Goal: Information Seeking & Learning: Learn about a topic

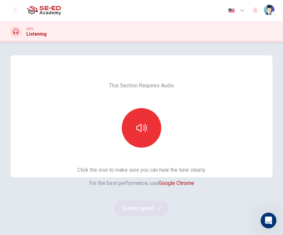
click at [148, 132] on button "button" at bounding box center [142, 128] width 40 height 40
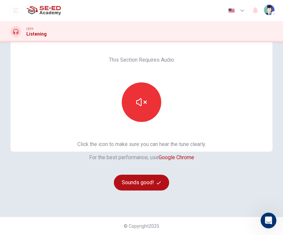
scroll to position [26, 0]
click at [153, 103] on button "button" at bounding box center [142, 102] width 40 height 40
click at [150, 94] on button "button" at bounding box center [142, 102] width 40 height 40
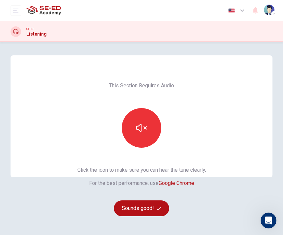
click at [248, 32] on div "CEFR Listening" at bounding box center [141, 31] width 283 height 11
click at [156, 211] on button "Sounds good!" at bounding box center [141, 208] width 55 height 16
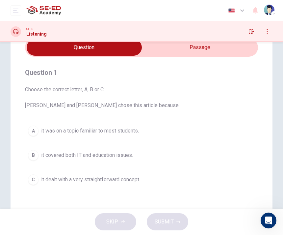
scroll to position [31, 0]
click at [205, 93] on span "Choose the correct letter, A, B or C. Leela and Jake chose this article because" at bounding box center [141, 98] width 233 height 24
click at [203, 96] on span "Choose the correct letter, A, B or C. Leela and Jake chose this article because" at bounding box center [141, 98] width 233 height 24
click at [196, 127] on button "A it was on a topic familiar to most students." at bounding box center [141, 131] width 233 height 16
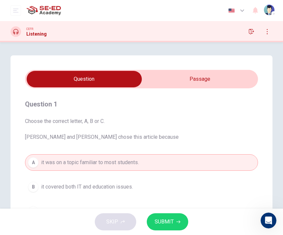
scroll to position [0, 0]
click at [269, 32] on icon "button" at bounding box center [267, 31] width 5 height 5
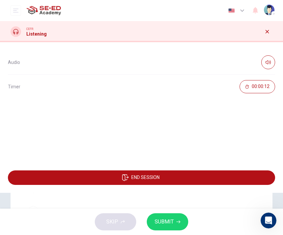
click at [272, 57] on button "button" at bounding box center [269, 62] width 14 height 14
click at [269, 57] on button "button" at bounding box center [269, 62] width 14 height 14
click at [268, 33] on icon "button" at bounding box center [267, 31] width 5 height 5
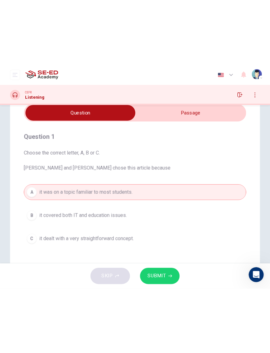
scroll to position [29, 0]
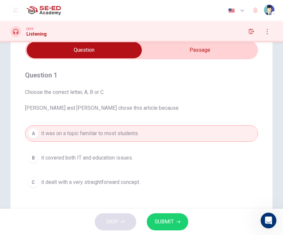
click at [20, 7] on button "open mobile menu" at bounding box center [16, 10] width 11 height 11
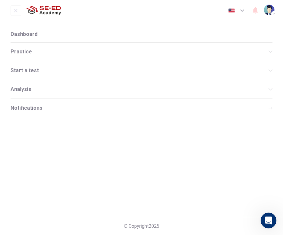
click at [278, 36] on div "Dashboard Practice Start a test Analysis Notifications" at bounding box center [141, 71] width 283 height 91
click at [17, 10] on icon "open mobile menu" at bounding box center [15, 10] width 5 height 5
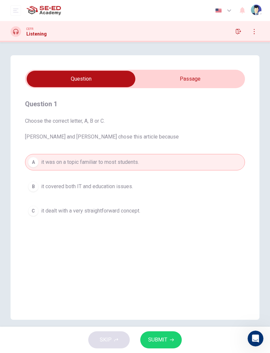
scroll to position [-1, 0]
click at [253, 33] on icon "button" at bounding box center [254, 31] width 5 height 5
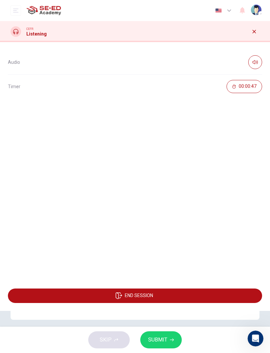
click at [255, 61] on icon "button" at bounding box center [255, 62] width 5 height 4
click at [255, 62] on icon "button" at bounding box center [255, 62] width 5 height 4
click at [257, 30] on button "button" at bounding box center [254, 31] width 11 height 11
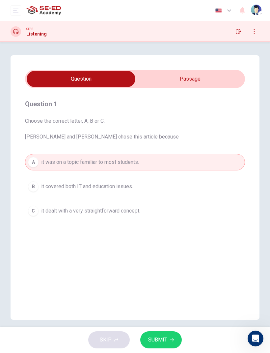
click at [236, 34] on button "button" at bounding box center [238, 31] width 11 height 11
click at [12, 15] on button "open mobile menu" at bounding box center [16, 10] width 11 height 11
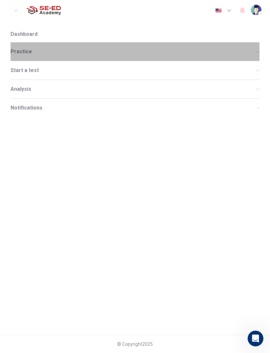
click at [169, 55] on div "Practice" at bounding box center [135, 51] width 249 height 18
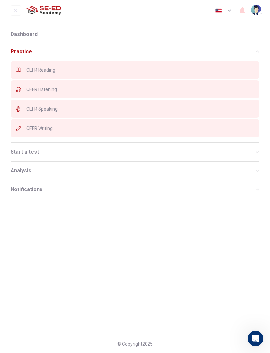
click at [267, 73] on div "Dashboard Practice CEFR Reading CEFR Listening CEFR Speaking CEFR Writing Start…" at bounding box center [135, 112] width 270 height 173
click at [13, 12] on icon "open mobile menu" at bounding box center [15, 10] width 5 height 5
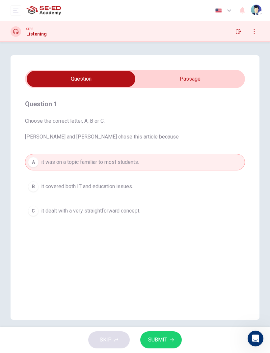
click at [239, 31] on icon "button" at bounding box center [238, 31] width 5 height 5
click at [252, 29] on icon "button" at bounding box center [254, 31] width 5 height 5
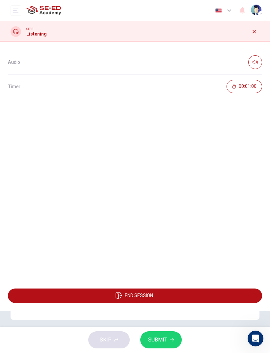
click at [252, 61] on button "button" at bounding box center [255, 62] width 14 height 14
click at [183, 235] on div "END SESSION" at bounding box center [135, 296] width 270 height 30
click at [195, 235] on button "END SESSION" at bounding box center [135, 296] width 254 height 14
click at [218, 235] on button "END SESSION" at bounding box center [135, 296] width 254 height 14
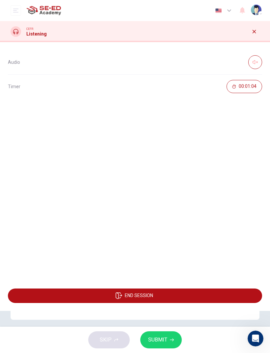
click at [211, 235] on button "END SESSION" at bounding box center [135, 296] width 254 height 14
click at [210, 235] on button "END SESSION" at bounding box center [135, 296] width 254 height 14
click at [208, 235] on button "END SESSION" at bounding box center [135, 296] width 254 height 14
click at [209, 235] on button "END SESSION" at bounding box center [135, 296] width 254 height 14
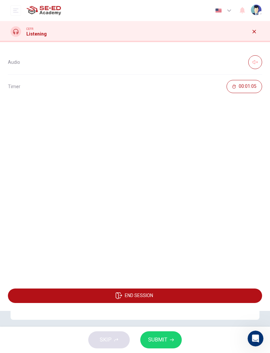
click at [260, 16] on div "button" at bounding box center [260, 13] width 5 height 5
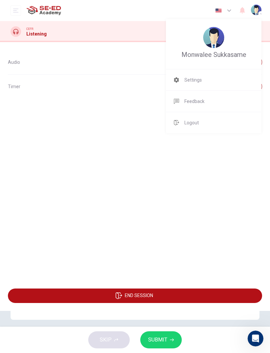
click at [253, 32] on div "Monwalee Sukkasame" at bounding box center [214, 44] width 96 height 50
click at [227, 86] on li "Settings" at bounding box center [214, 80] width 96 height 21
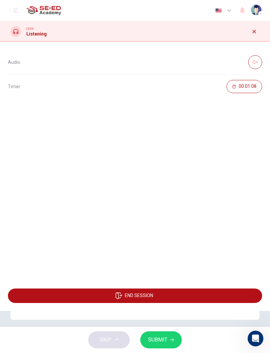
click at [255, 64] on icon "button" at bounding box center [255, 62] width 5 height 4
click at [256, 35] on button "button" at bounding box center [254, 31] width 11 height 11
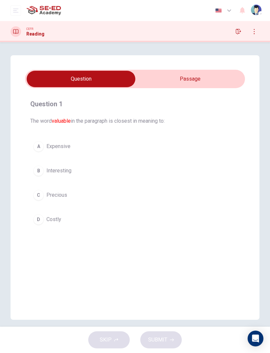
click at [54, 198] on span "Precious" at bounding box center [56, 195] width 21 height 8
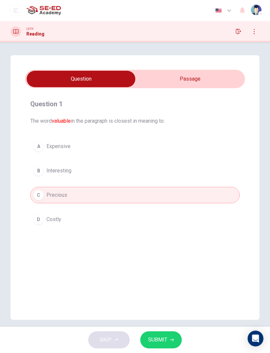
click at [164, 337] on span "SUBMIT" at bounding box center [157, 340] width 19 height 9
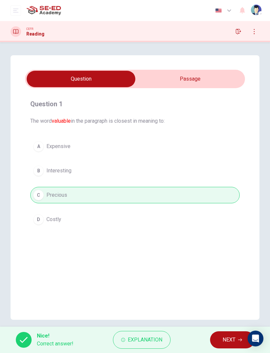
click at [236, 340] on span "NEXT" at bounding box center [229, 340] width 13 height 9
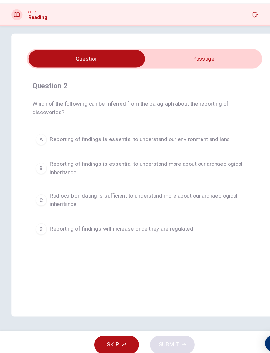
scroll to position [6, 0]
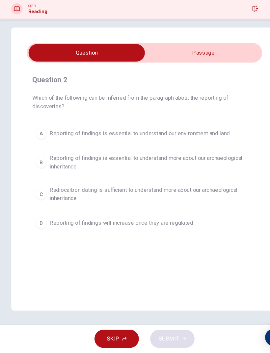
click at [211, 65] on input "checkbox" at bounding box center [81, 73] width 330 height 16
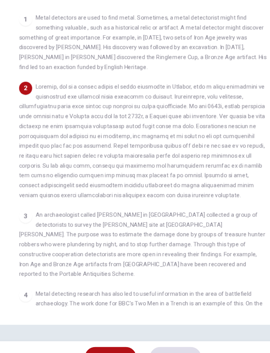
scroll to position [0, 0]
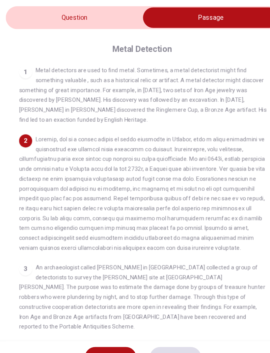
click at [69, 59] on input "checkbox" at bounding box center [189, 67] width 330 height 16
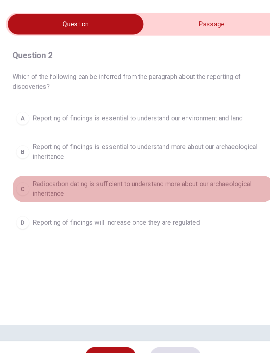
click at [30, 194] on button "C Radiocarbon dating is sufficient to understand more about our archaeological …" at bounding box center [135, 205] width 210 height 22
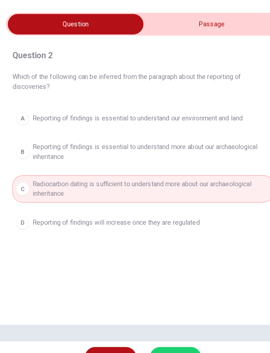
click at [148, 336] on span "SUBMIT" at bounding box center [157, 340] width 19 height 9
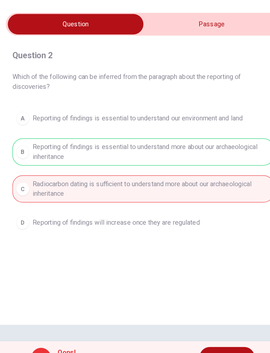
click at [185, 332] on button "NEXT" at bounding box center [202, 340] width 44 height 17
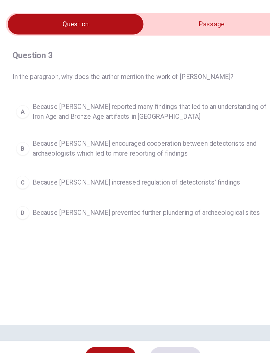
click at [191, 65] on input "checkbox" at bounding box center [81, 73] width 330 height 16
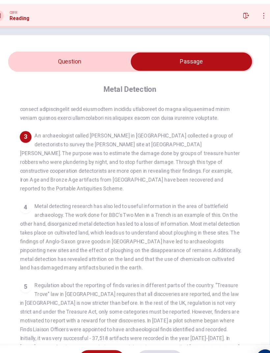
scroll to position [0, 0]
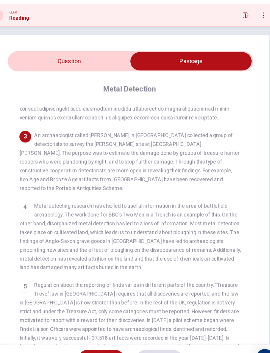
click at [59, 65] on input "checkbox" at bounding box center [189, 73] width 330 height 16
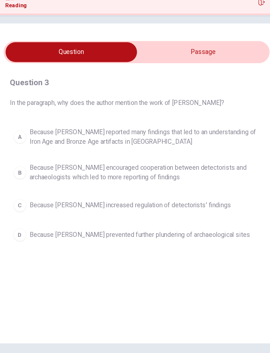
click at [130, 65] on input "checkbox" at bounding box center [81, 73] width 330 height 16
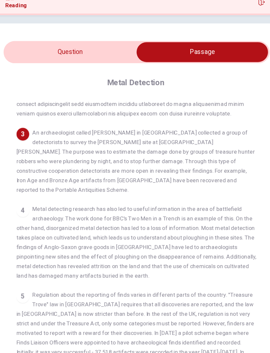
click at [60, 65] on input "checkbox" at bounding box center [189, 73] width 330 height 16
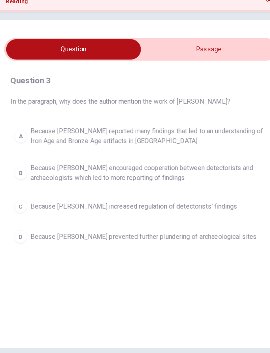
click at [52, 220] on span "Because Tony Gregory prevented further plundering of archaeological sites" at bounding box center [137, 224] width 183 height 8
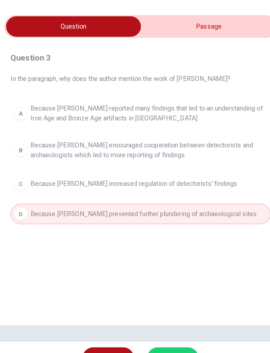
click at [136, 65] on input "checkbox" at bounding box center [81, 73] width 330 height 16
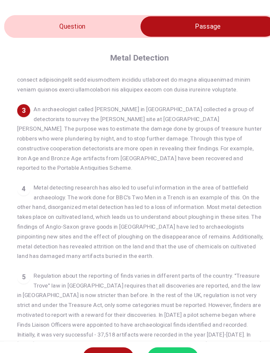
click at [58, 49] on div "Question 3 In the paragraph, why does the author mention the work of Tony Grego…" at bounding box center [135, 205] width 249 height 312
click at [60, 65] on input "checkbox" at bounding box center [189, 73] width 330 height 16
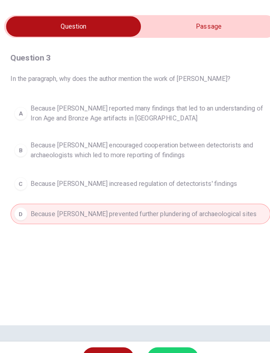
click at [128, 65] on input "checkbox" at bounding box center [81, 73] width 330 height 16
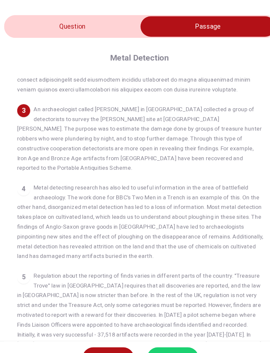
click at [24, 65] on input "checkbox" at bounding box center [189, 73] width 330 height 16
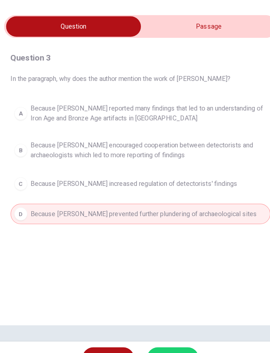
click at [129, 65] on input "checkbox" at bounding box center [81, 73] width 330 height 16
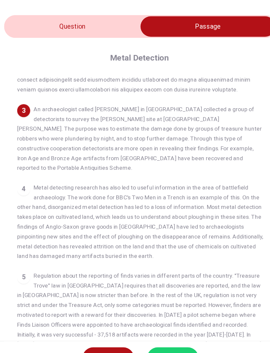
click at [35, 65] on input "checkbox" at bounding box center [189, 73] width 330 height 16
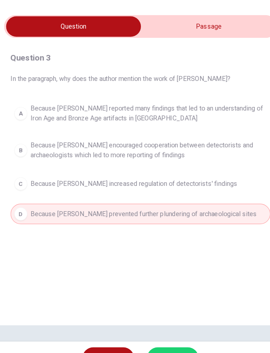
click at [148, 336] on span "SUBMIT" at bounding box center [157, 340] width 19 height 9
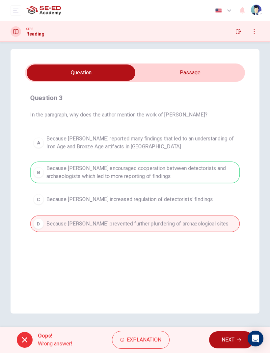
click at [230, 336] on span "NEXT" at bounding box center [228, 340] width 13 height 9
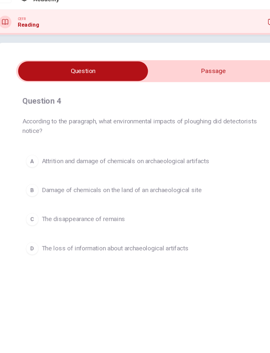
click at [149, 65] on input "checkbox" at bounding box center [81, 73] width 330 height 16
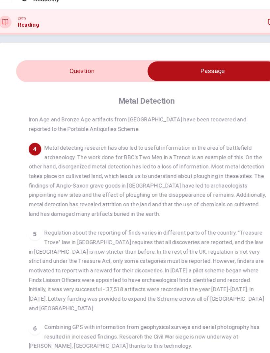
scroll to position [199, 0]
click at [57, 65] on input "checkbox" at bounding box center [189, 73] width 330 height 16
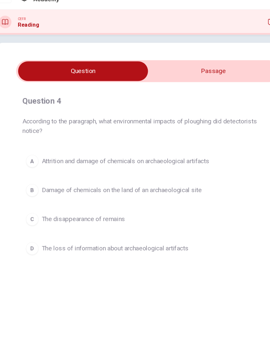
click at [214, 65] on input "checkbox" at bounding box center [81, 73] width 330 height 16
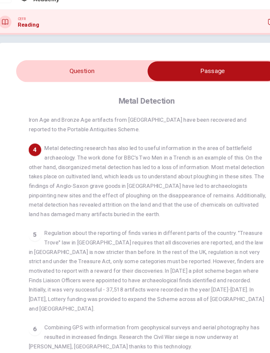
click at [107, 65] on input "checkbox" at bounding box center [189, 73] width 330 height 16
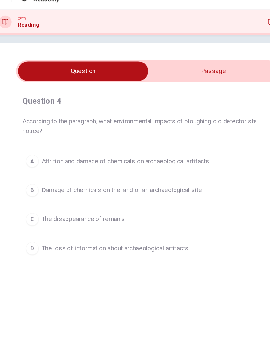
click at [214, 65] on input "checkbox" at bounding box center [81, 73] width 330 height 16
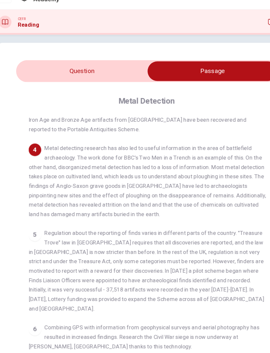
click at [118, 65] on input "checkbox" at bounding box center [189, 73] width 330 height 16
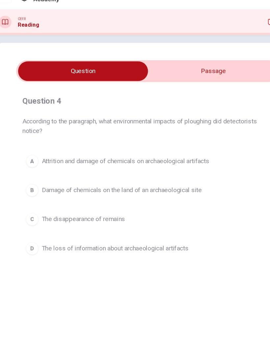
click at [196, 140] on button "A Attrition and damage of chemicals on archaeological artifacts" at bounding box center [135, 148] width 210 height 16
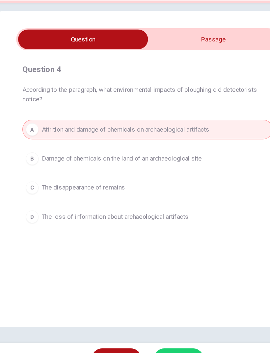
click at [155, 332] on button "SUBMIT" at bounding box center [161, 340] width 42 height 17
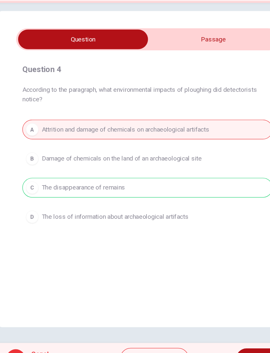
click at [211, 332] on button "NEXT" at bounding box center [231, 340] width 44 height 17
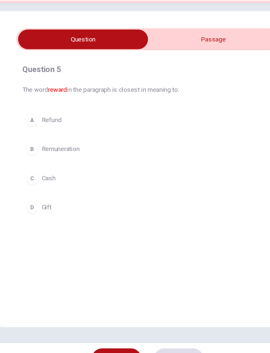
click at [98, 205] on button "D Gift" at bounding box center [135, 213] width 210 height 16
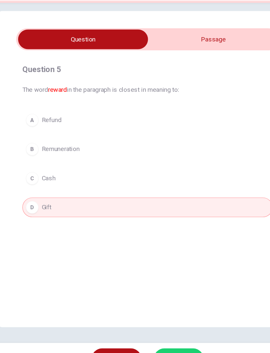
click at [152, 332] on button "SUBMIT" at bounding box center [161, 340] width 42 height 17
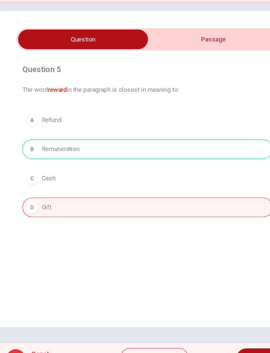
click at [213, 332] on button "NEXT" at bounding box center [231, 340] width 44 height 17
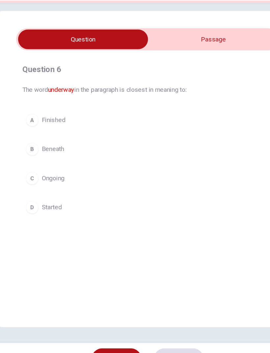
click at [196, 181] on button "C Ongoing" at bounding box center [135, 189] width 210 height 16
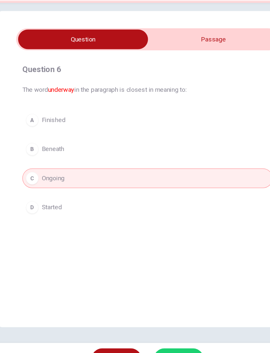
click at [148, 336] on span "SUBMIT" at bounding box center [157, 340] width 19 height 9
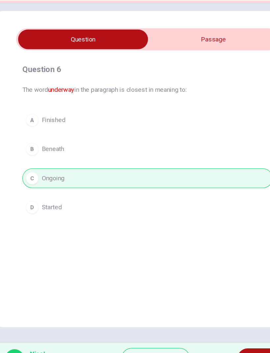
click at [210, 332] on button "NEXT" at bounding box center [232, 340] width 44 height 17
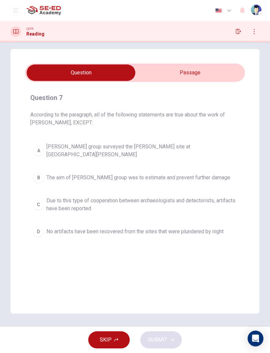
click at [212, 72] on input "checkbox" at bounding box center [81, 73] width 330 height 16
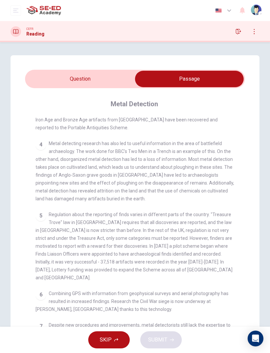
scroll to position [0, 0]
click at [46, 83] on input "checkbox" at bounding box center [189, 79] width 330 height 16
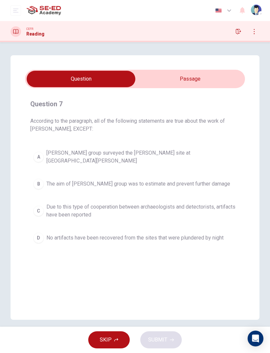
click at [159, 78] on input "checkbox" at bounding box center [81, 79] width 330 height 16
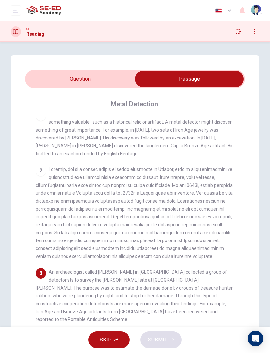
scroll to position [8, 0]
click at [51, 78] on input "checkbox" at bounding box center [189, 79] width 330 height 16
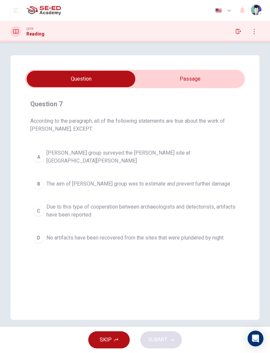
click at [65, 207] on span "Due to this type of cooperation between archaeologists and detectorists, artifa…" at bounding box center [141, 211] width 190 height 16
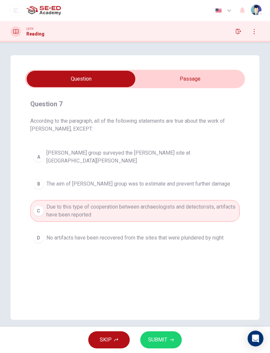
click at [167, 340] on button "SUBMIT" at bounding box center [161, 340] width 42 height 17
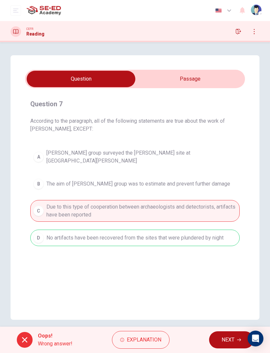
click at [233, 337] on span "NEXT" at bounding box center [228, 340] width 13 height 9
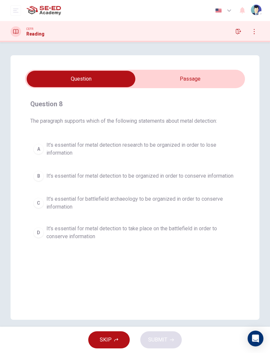
scroll to position [-1, 0]
click at [257, 31] on icon "button" at bounding box center [254, 31] width 5 height 5
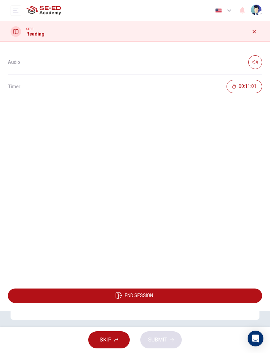
click at [253, 31] on icon "button" at bounding box center [254, 31] width 5 height 5
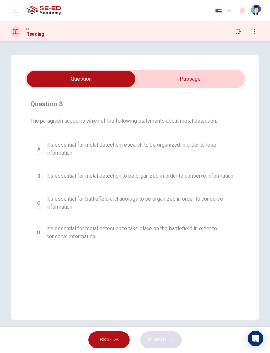
click at [206, 71] on input "checkbox" at bounding box center [81, 79] width 330 height 16
checkbox input "true"
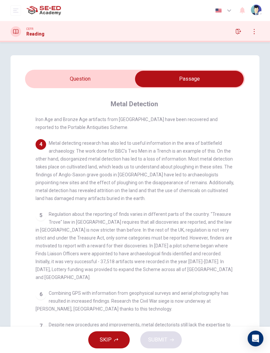
scroll to position [199, 0]
click at [11, 8] on button "open mobile menu" at bounding box center [16, 10] width 11 height 11
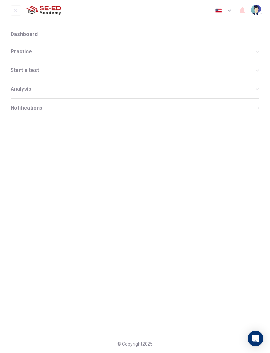
click at [14, 14] on button "open mobile menu" at bounding box center [16, 10] width 11 height 11
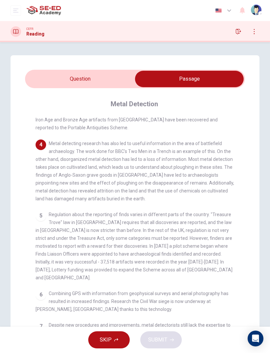
click at [235, 36] on button "button" at bounding box center [238, 31] width 11 height 11
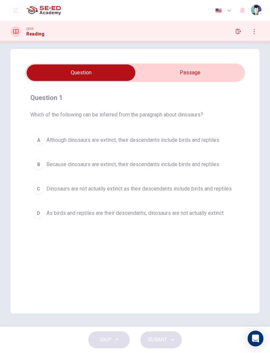
scroll to position [6, 0]
click at [229, 71] on input "checkbox" at bounding box center [81, 73] width 330 height 16
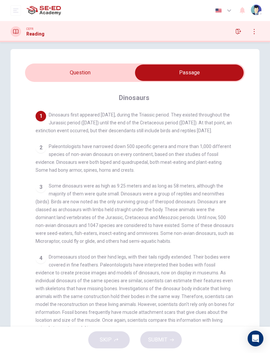
click at [41, 78] on input "checkbox" at bounding box center [189, 73] width 330 height 16
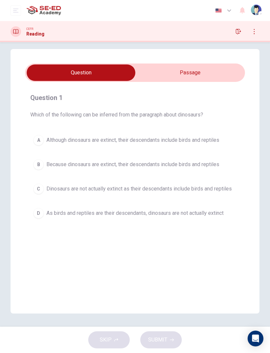
click at [14, 12] on icon "open mobile menu" at bounding box center [15, 10] width 5 height 5
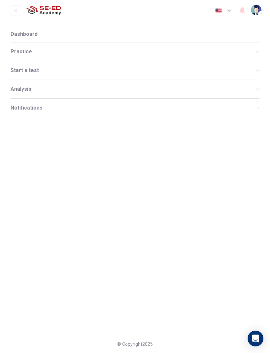
click at [39, 48] on div "Practice" at bounding box center [135, 51] width 249 height 18
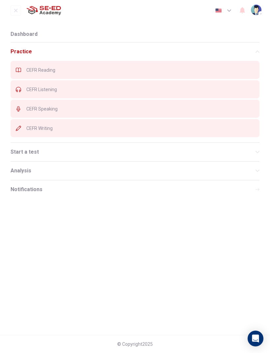
click at [37, 42] on li "Dashboard" at bounding box center [135, 34] width 249 height 16
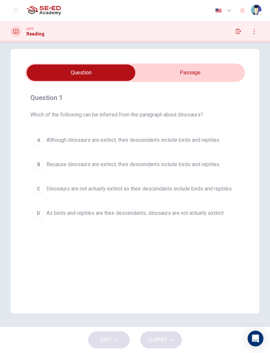
click at [17, 11] on icon "open mobile menu" at bounding box center [15, 10] width 5 height 5
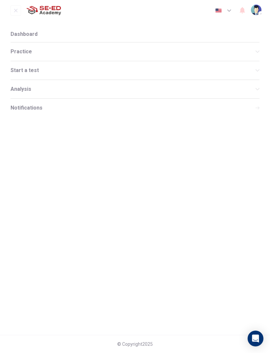
click at [25, 91] on span "Analysis" at bounding box center [133, 89] width 245 height 5
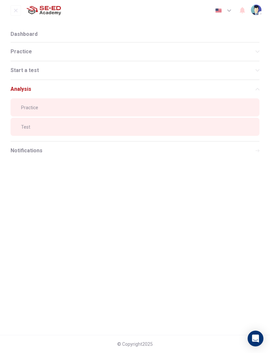
click at [25, 107] on span "Practice" at bounding box center [137, 107] width 233 height 5
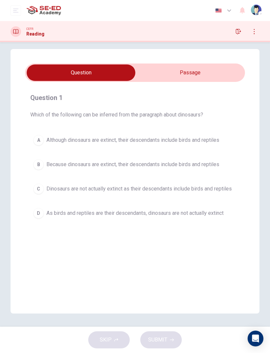
click at [234, 68] on input "checkbox" at bounding box center [81, 73] width 330 height 16
checkbox input "true"
